Goal: Task Accomplishment & Management: Use online tool/utility

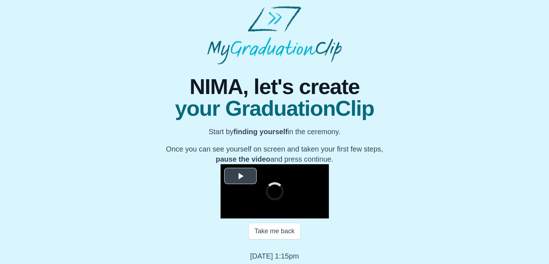
scroll to position [103, 0]
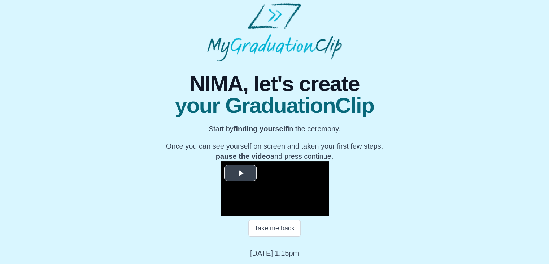
click at [240, 173] on span "Video Player" at bounding box center [240, 173] width 0 height 0
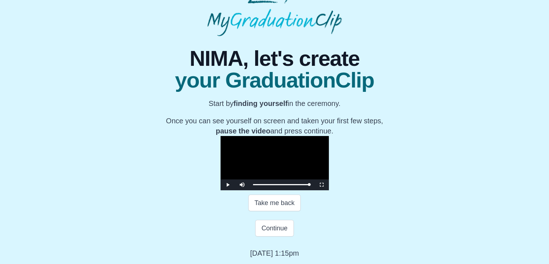
click at [221, 141] on video "Video Player" at bounding box center [275, 163] width 108 height 54
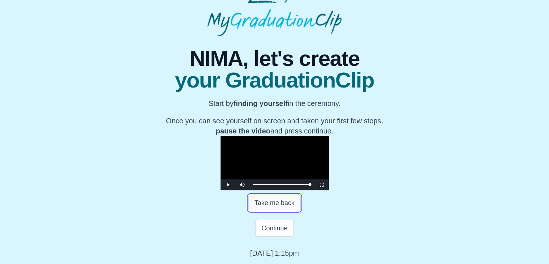
click at [263, 211] on button "Take me back" at bounding box center [274, 202] width 52 height 17
click at [228, 184] on span "Video Player" at bounding box center [228, 184] width 0 height 0
click at [309, 185] on div "27:00 Progress : 0%" at bounding box center [281, 184] width 56 height 2
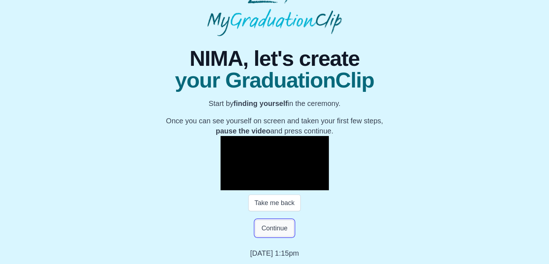
click at [277, 230] on button "Continue" at bounding box center [274, 228] width 38 height 17
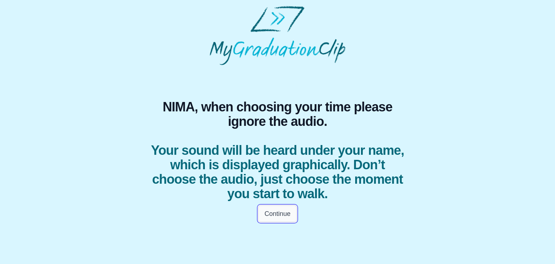
click at [277, 212] on button "Continue" at bounding box center [277, 213] width 38 height 17
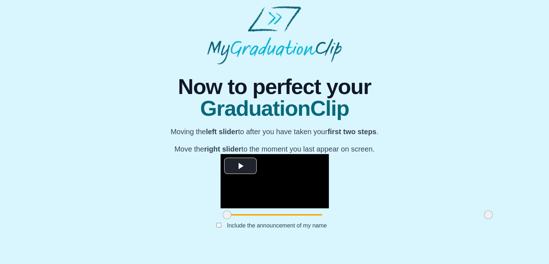
scroll to position [86, 0]
drag, startPoint x: 146, startPoint y: 232, endPoint x: 344, endPoint y: 229, distance: 198.6
click at [434, 219] on span at bounding box center [438, 214] width 9 height 9
drag, startPoint x: 409, startPoint y: 229, endPoint x: 418, endPoint y: 227, distance: 9.4
click at [418, 227] on div "**********" at bounding box center [275, 153] width 538 height 179
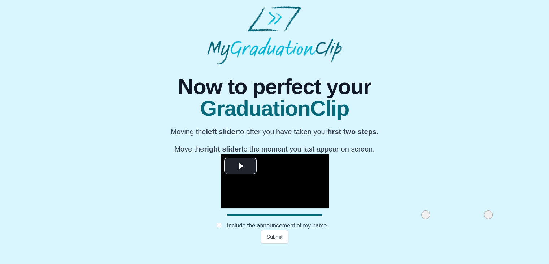
drag, startPoint x: 409, startPoint y: 230, endPoint x: 420, endPoint y: 229, distance: 11.6
click at [420, 229] on div "**********" at bounding box center [275, 153] width 538 height 179
drag, startPoint x: 344, startPoint y: 229, endPoint x: 126, endPoint y: 231, distance: 218.1
click at [126, 231] on div "**********" at bounding box center [275, 153] width 538 height 179
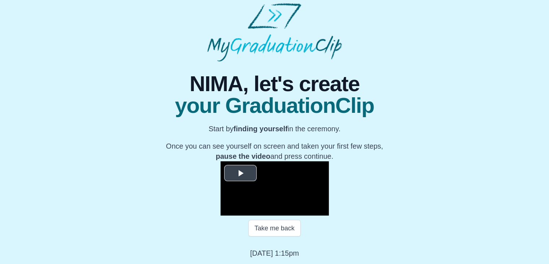
scroll to position [103, 0]
click at [240, 173] on span "Video Player" at bounding box center [240, 173] width 0 height 0
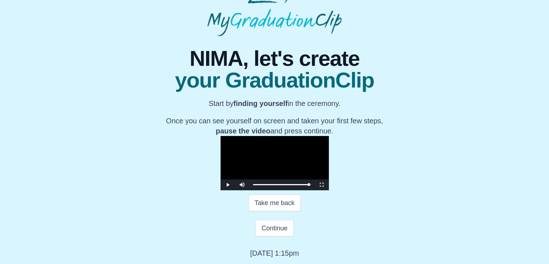
click at [318, 147] on video "Video Player" at bounding box center [275, 163] width 108 height 54
click at [221, 143] on video "Video Player" at bounding box center [275, 163] width 108 height 54
click at [329, 138] on video "Video Player" at bounding box center [275, 163] width 108 height 54
click at [284, 236] on button "Continue" at bounding box center [274, 228] width 38 height 17
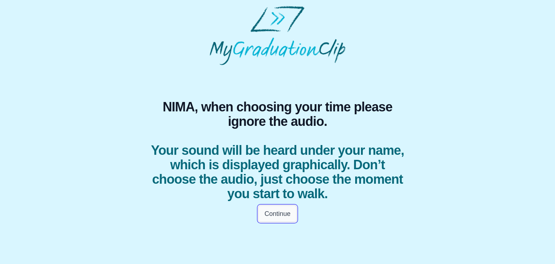
click at [291, 216] on button "Continue" at bounding box center [277, 213] width 38 height 17
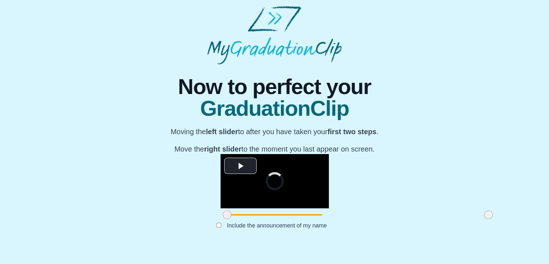
scroll to position [86, 0]
drag, startPoint x: 146, startPoint y: 230, endPoint x: 235, endPoint y: 223, distance: 89.7
click at [310, 221] on div at bounding box center [316, 214] width 13 height 13
click at [240, 165] on span "Video Player" at bounding box center [240, 165] width 0 height 0
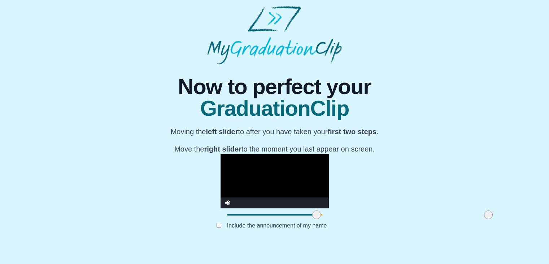
click at [312, 219] on span at bounding box center [316, 214] width 9 height 9
drag, startPoint x: 234, startPoint y: 228, endPoint x: 210, endPoint y: 229, distance: 24.2
click at [288, 219] on span at bounding box center [292, 214] width 9 height 9
click at [221, 154] on video "Video Player" at bounding box center [275, 181] width 108 height 54
drag, startPoint x: 407, startPoint y: 230, endPoint x: 399, endPoint y: 231, distance: 8.3
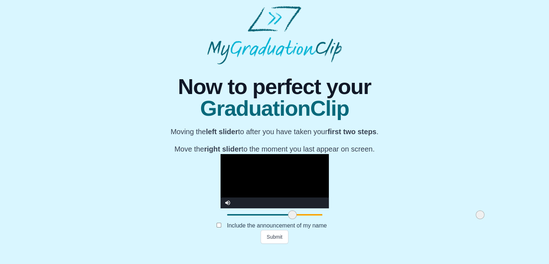
click at [476, 219] on span at bounding box center [480, 214] width 9 height 9
click at [271, 154] on video "Video Player" at bounding box center [275, 181] width 108 height 54
drag, startPoint x: 205, startPoint y: 229, endPoint x: 204, endPoint y: 186, distance: 42.6
click at [279, 219] on span at bounding box center [283, 214] width 9 height 9
click at [221, 154] on video "Video Player" at bounding box center [275, 181] width 108 height 54
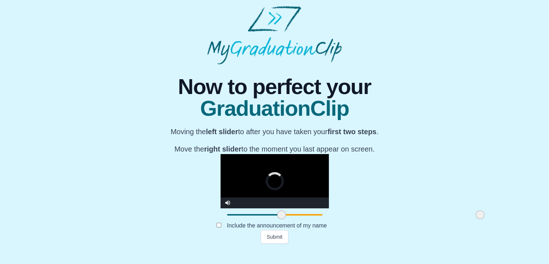
click at [277, 219] on span at bounding box center [281, 214] width 9 height 9
click at [221, 174] on video "Video Player" at bounding box center [275, 181] width 108 height 54
click at [278, 219] on span at bounding box center [282, 214] width 9 height 9
click at [239, 156] on video "Video Player" at bounding box center [275, 181] width 108 height 54
click at [279, 219] on span at bounding box center [283, 214] width 9 height 9
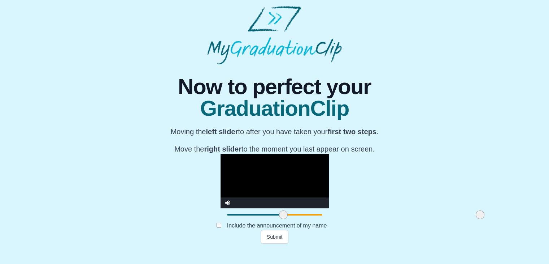
click at [233, 162] on video "Video Player" at bounding box center [275, 181] width 108 height 54
drag, startPoint x: 394, startPoint y: 229, endPoint x: 385, endPoint y: 229, distance: 9.1
click at [467, 219] on span at bounding box center [471, 214] width 9 height 9
click at [296, 165] on video "Video Player" at bounding box center [275, 181] width 108 height 54
drag, startPoint x: 388, startPoint y: 229, endPoint x: 406, endPoint y: 233, distance: 18.3
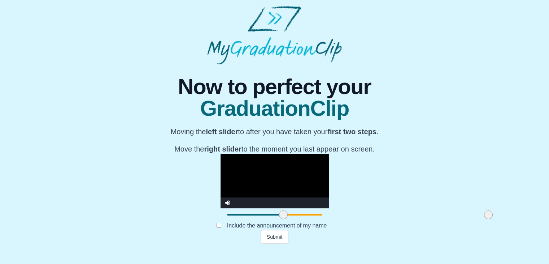
click at [482, 221] on div at bounding box center [488, 214] width 13 height 13
click at [277, 243] on button "Submit" at bounding box center [275, 237] width 28 height 14
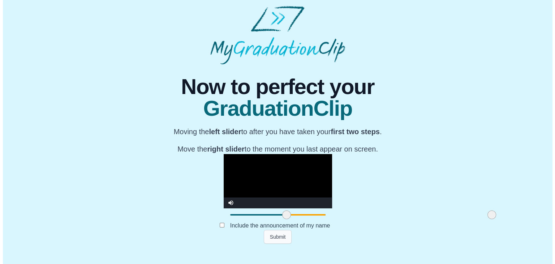
scroll to position [0, 0]
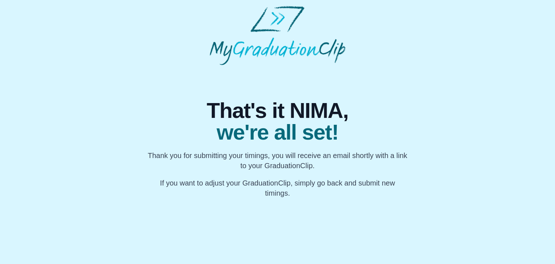
click at [274, 52] on img at bounding box center [277, 35] width 136 height 59
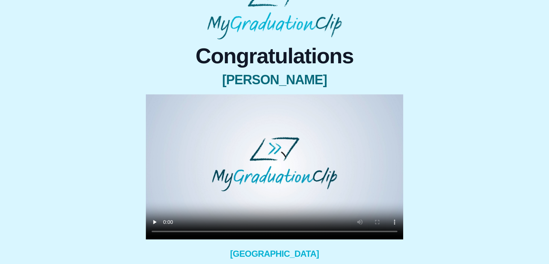
scroll to position [69, 0]
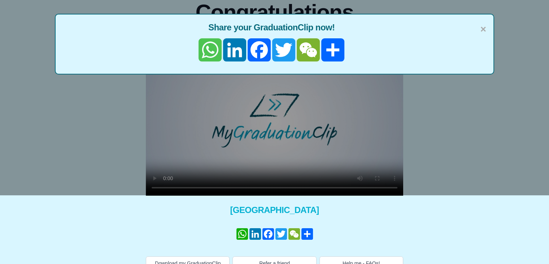
click at [205, 45] on link "WhatsApp" at bounding box center [210, 49] width 25 height 23
click at [447, 174] on div "× Share your GraduationClip now! WhatsApp LinkedIn Facebook Twitter WeChat Share" at bounding box center [274, 63] width 549 height 264
click at [482, 28] on span "×" at bounding box center [484, 29] width 6 height 15
